Goal: Transaction & Acquisition: Purchase product/service

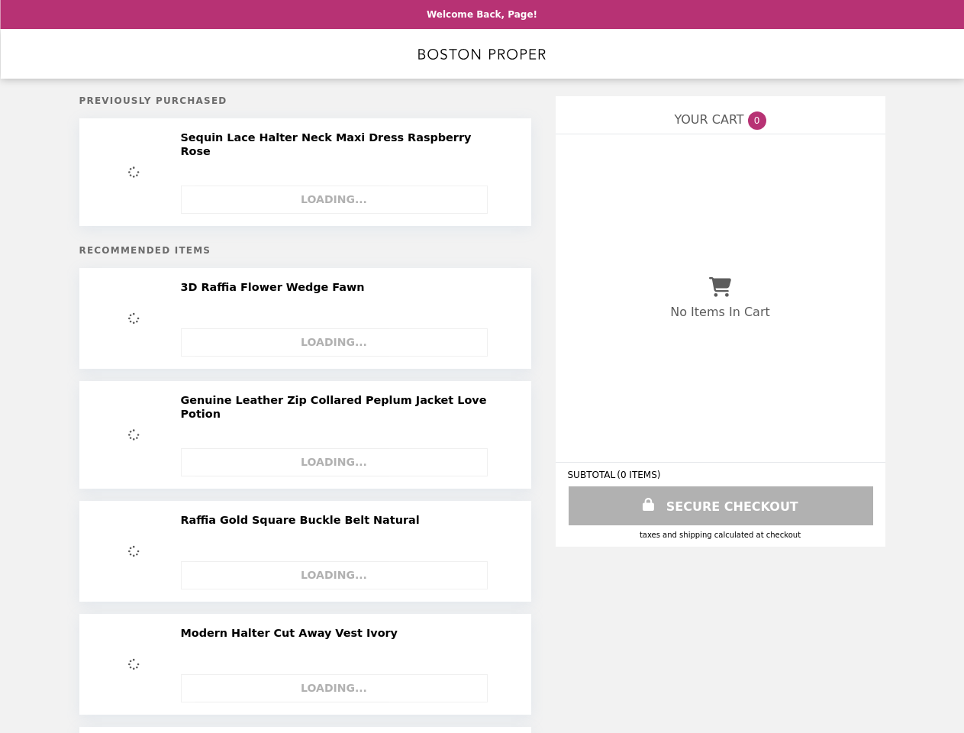
select select "**********"
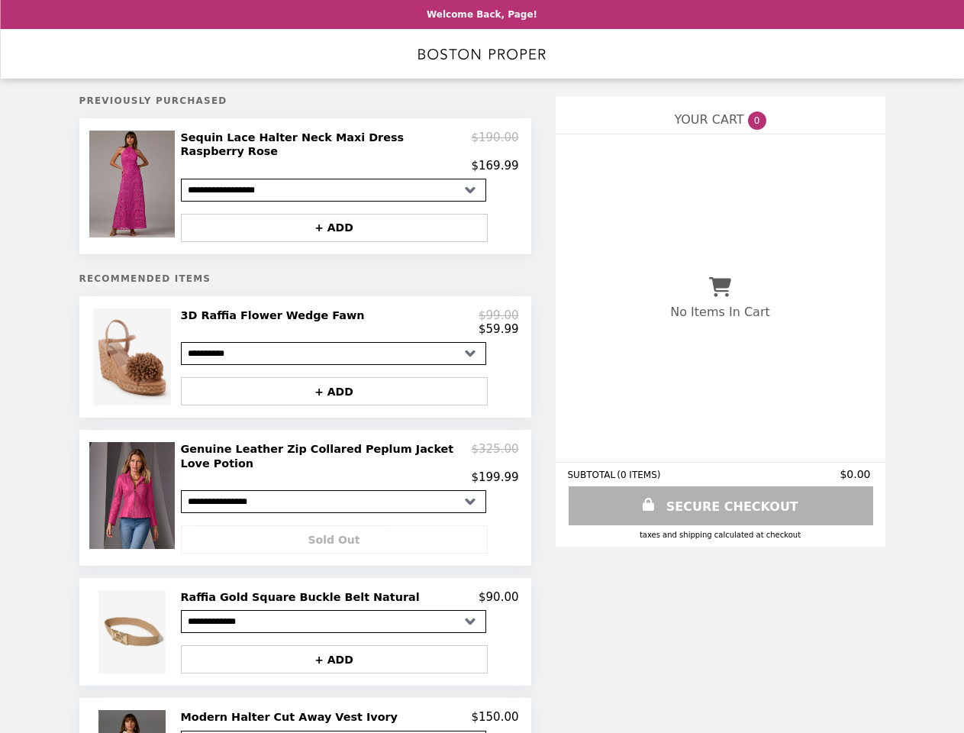
click at [140, 182] on img at bounding box center [133, 184] width 89 height 107
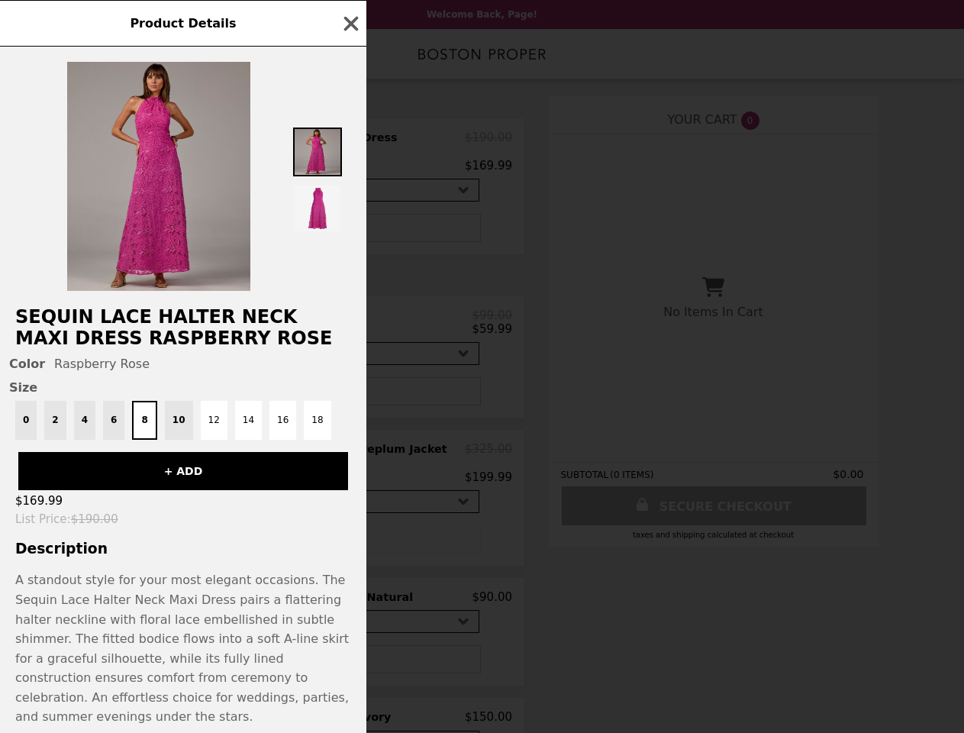
click at [350, 147] on div "Product Details Sequin Lace Halter Neck Maxi Dress Raspberry Rose Color Raspber…" at bounding box center [482, 366] width 964 height 733
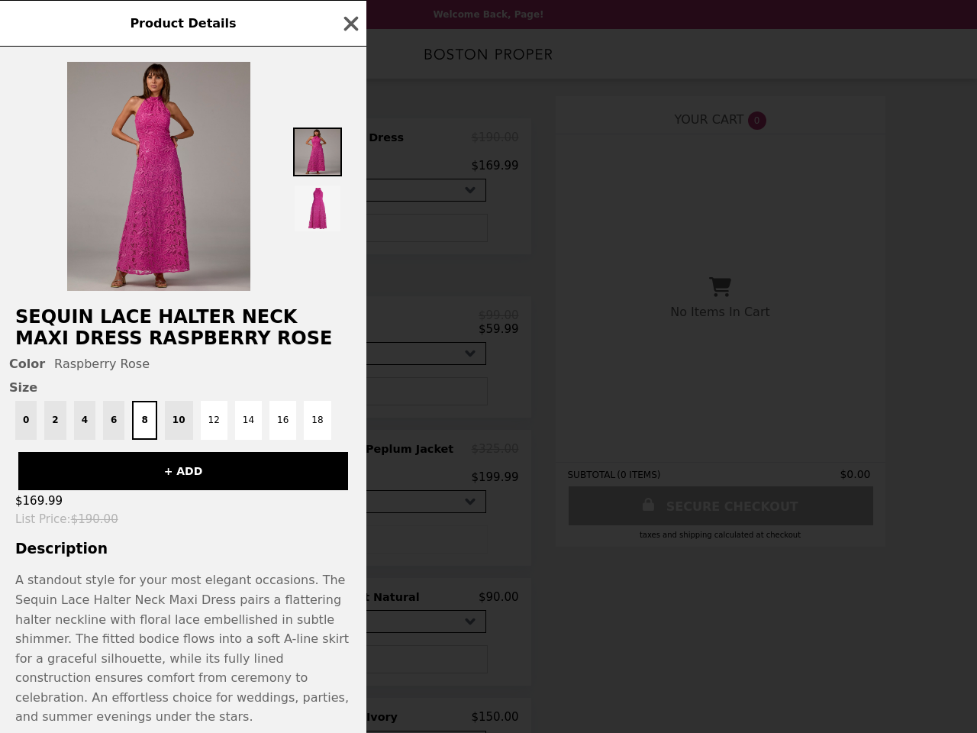
click at [341, 218] on img at bounding box center [317, 208] width 49 height 49
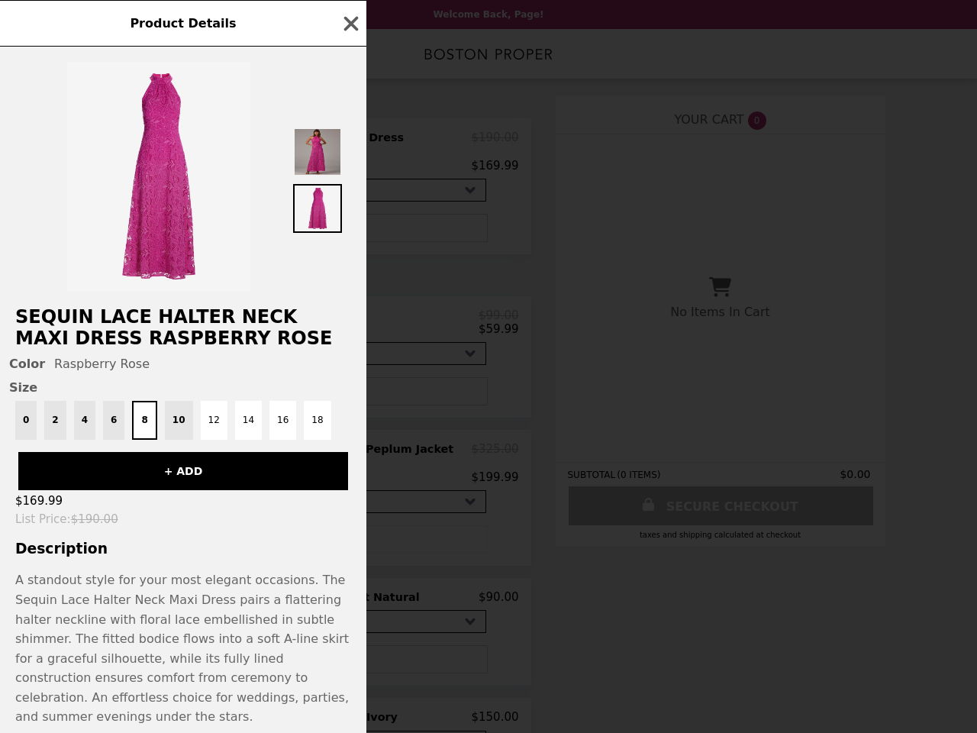
click at [140, 380] on span "Size" at bounding box center [183, 387] width 348 height 15
click at [350, 315] on div "Product Details Sequin Lace Halter Neck Maxi Dress Raspberry Rose Color Raspber…" at bounding box center [488, 366] width 977 height 733
click at [341, 401] on div "0 2 4 6 8 10 12 14 16 18" at bounding box center [183, 420] width 348 height 39
click at [140, 486] on img at bounding box center [133, 495] width 89 height 107
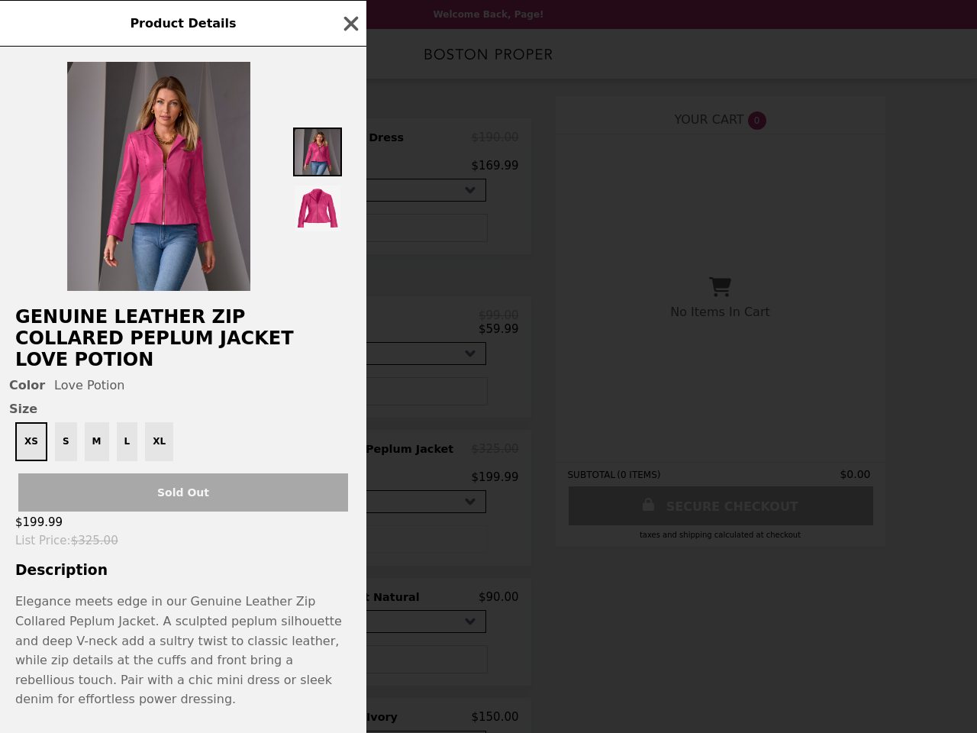
click at [350, 452] on div "Product Details Genuine Leather Zip Collared Peplum Jacket Love Potion Color Lo…" at bounding box center [488, 366] width 977 height 733
click at [341, 522] on div "Genuine Leather Zip Collared Peplum Jacket Love Potion Color Love Potion Size X…" at bounding box center [183, 390] width 367 height 686
click at [140, 615] on p "Elegance meets edge in our Genuine Leather Zip Collared Peplum Jacket. A sculpt…" at bounding box center [183, 651] width 336 height 118
